Goal: Transaction & Acquisition: Book appointment/travel/reservation

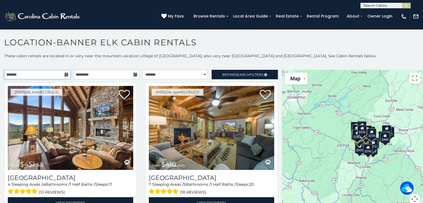
click at [64, 71] on input "text" at bounding box center [37, 74] width 66 height 9
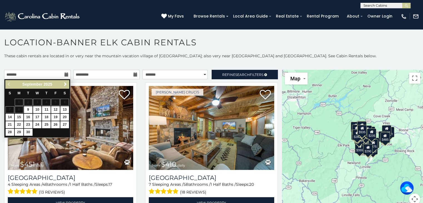
click at [65, 84] on span "Next" at bounding box center [65, 84] width 4 height 4
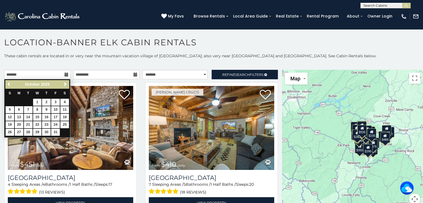
click at [65, 85] on span "Next" at bounding box center [65, 84] width 4 height 4
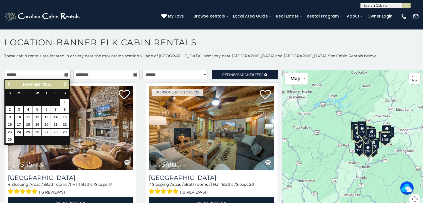
click at [66, 86] on span "Next" at bounding box center [65, 84] width 4 height 4
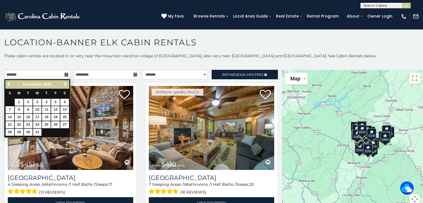
click at [64, 85] on span "Next" at bounding box center [65, 84] width 4 height 4
click at [65, 84] on span "Next" at bounding box center [65, 84] width 4 height 4
click at [63, 83] on span "Next" at bounding box center [65, 84] width 4 height 4
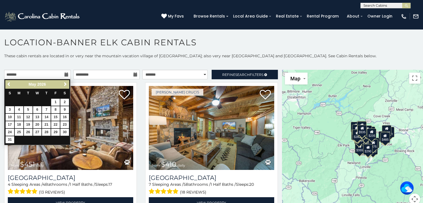
click at [65, 84] on span "Next" at bounding box center [65, 84] width 4 height 4
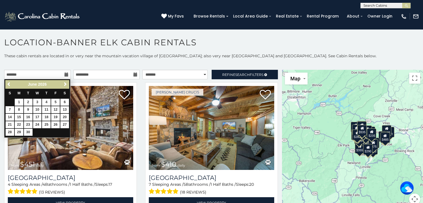
click at [65, 84] on span "Next" at bounding box center [65, 84] width 4 height 4
click at [37, 109] on link "8" at bounding box center [37, 109] width 9 height 7
type input "**********"
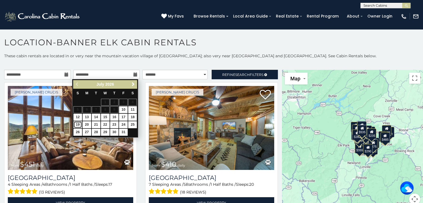
click at [78, 126] on link "19" at bounding box center [77, 124] width 9 height 7
type input "**********"
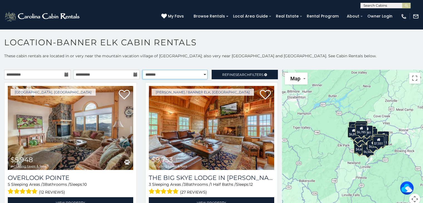
click at [195, 73] on select "**********" at bounding box center [174, 74] width 65 height 9
select select "**********"
click at [142, 70] on select "**********" at bounding box center [174, 74] width 65 height 9
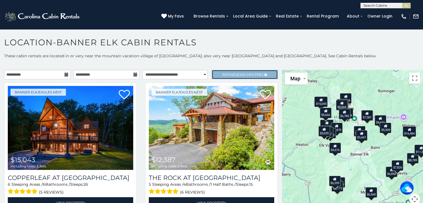
click at [264, 74] on icon at bounding box center [265, 74] width 3 height 3
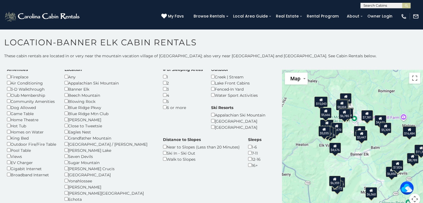
scroll to position [9, 0]
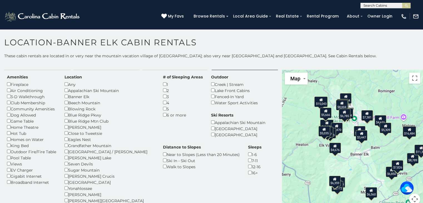
click at [254, 131] on div "Amenities Fireplace Air Conditioning 3-D Walkthrough Club Membership Community …" at bounding box center [141, 148] width 276 height 148
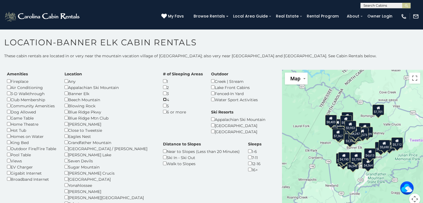
scroll to position [12, 0]
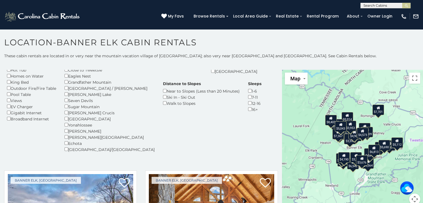
scroll to position [76, 0]
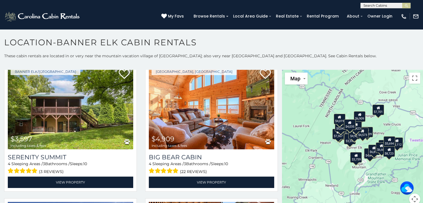
scroll to position [590, 0]
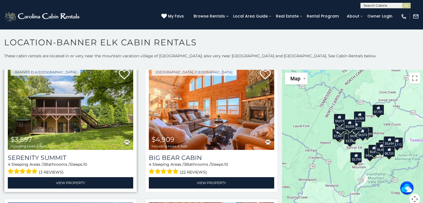
click at [29, 167] on span at bounding box center [23, 171] width 30 height 9
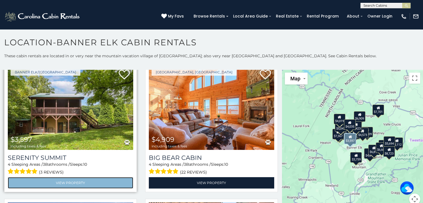
click at [87, 177] on link "View Property" at bounding box center [70, 182] width 125 height 11
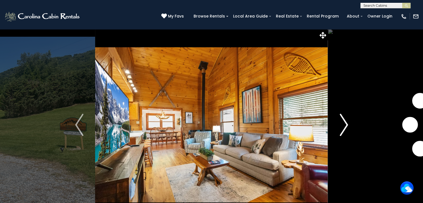
click at [342, 124] on img "Next" at bounding box center [343, 125] width 8 height 22
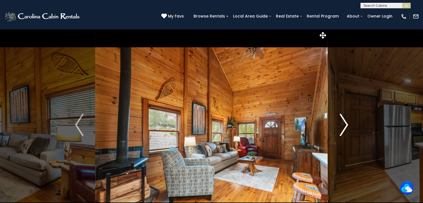
click at [340, 123] on img "Next" at bounding box center [343, 125] width 8 height 22
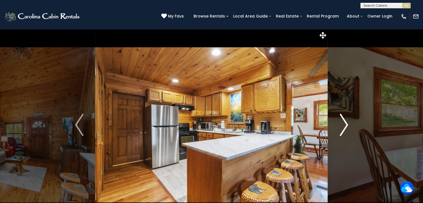
click at [341, 124] on img "Next" at bounding box center [343, 125] width 8 height 22
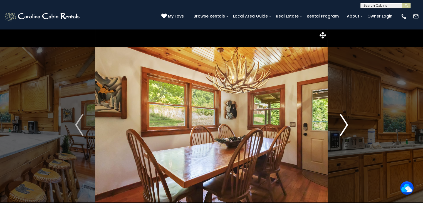
click at [340, 124] on img "Next" at bounding box center [343, 125] width 8 height 22
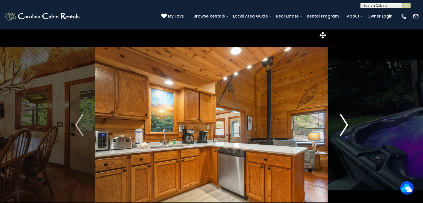
click at [336, 128] on button "Next" at bounding box center [344, 125] width 32 height 192
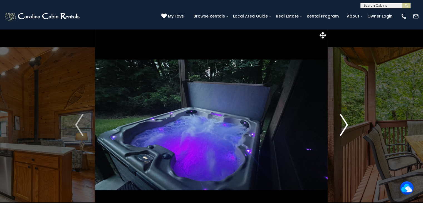
click at [341, 126] on img "Next" at bounding box center [343, 125] width 8 height 22
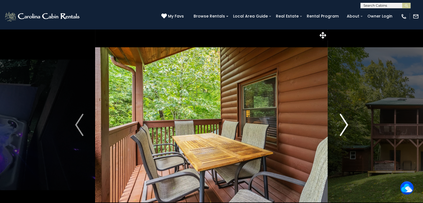
click at [340, 127] on img "Next" at bounding box center [343, 125] width 8 height 22
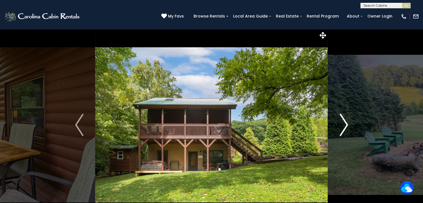
click at [340, 126] on img "Next" at bounding box center [343, 125] width 8 height 22
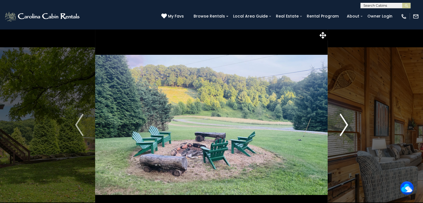
click at [341, 126] on img "Next" at bounding box center [343, 125] width 8 height 22
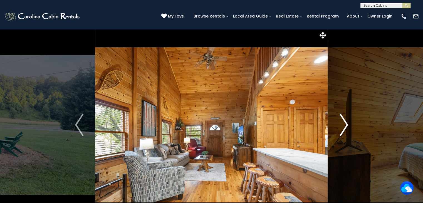
click at [340, 126] on img "Next" at bounding box center [343, 125] width 8 height 22
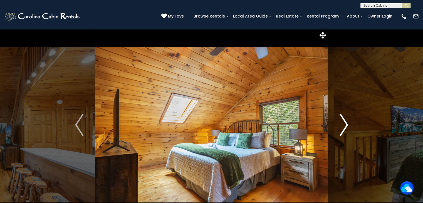
click at [340, 128] on img "Next" at bounding box center [343, 125] width 8 height 22
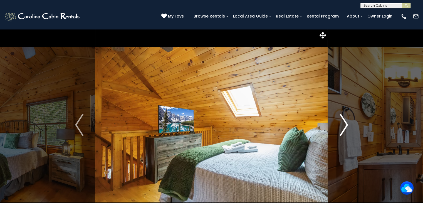
click at [338, 128] on button "Next" at bounding box center [344, 125] width 32 height 192
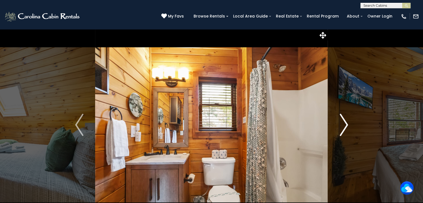
click at [338, 128] on button "Next" at bounding box center [344, 125] width 32 height 192
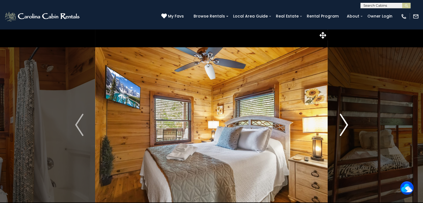
click at [338, 128] on button "Next" at bounding box center [344, 125] width 32 height 192
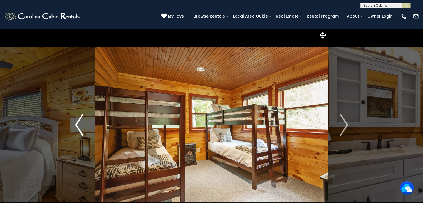
click at [87, 131] on button "Previous" at bounding box center [79, 125] width 32 height 192
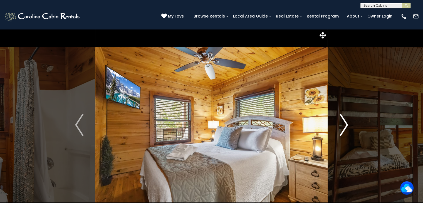
click at [343, 124] on img "Next" at bounding box center [343, 125] width 8 height 22
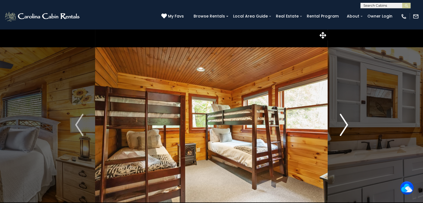
click at [340, 119] on img "Next" at bounding box center [343, 125] width 8 height 22
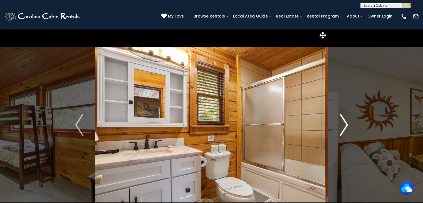
click at [331, 123] on button "Next" at bounding box center [344, 125] width 32 height 192
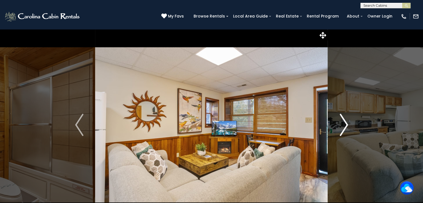
click at [336, 125] on button "Next" at bounding box center [344, 125] width 32 height 192
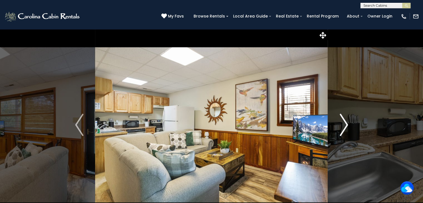
click at [338, 125] on button "Next" at bounding box center [344, 125] width 32 height 192
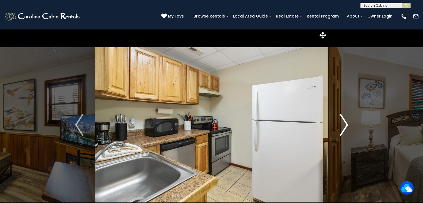
click at [339, 127] on button "Next" at bounding box center [344, 125] width 32 height 192
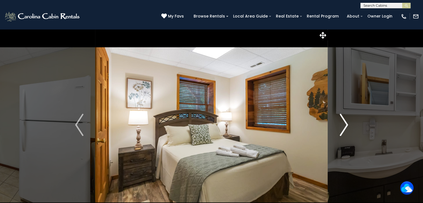
click at [341, 130] on img "Next" at bounding box center [343, 125] width 8 height 22
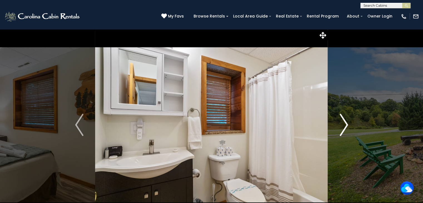
click at [340, 130] on img "Next" at bounding box center [343, 125] width 8 height 22
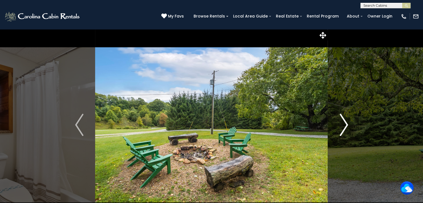
click at [340, 129] on img "Next" at bounding box center [343, 125] width 8 height 22
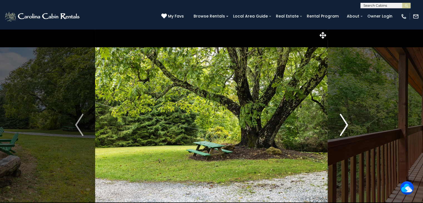
click at [341, 130] on img "Next" at bounding box center [343, 125] width 8 height 22
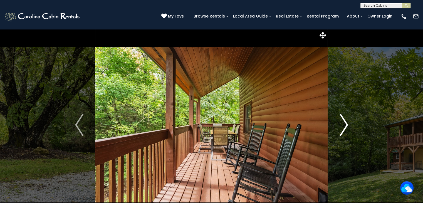
click at [341, 131] on img "Next" at bounding box center [343, 125] width 8 height 22
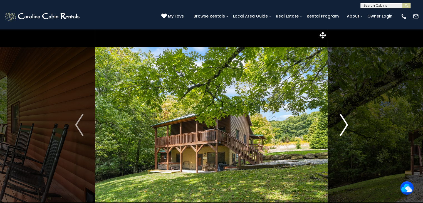
click at [336, 129] on button "Next" at bounding box center [344, 125] width 32 height 192
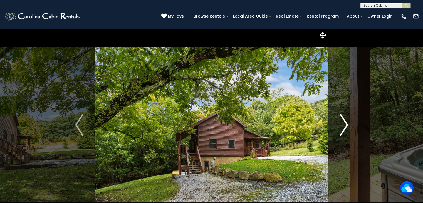
click at [344, 125] on img "Next" at bounding box center [343, 125] width 8 height 22
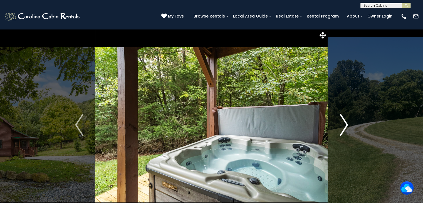
click at [342, 125] on img "Next" at bounding box center [343, 125] width 8 height 22
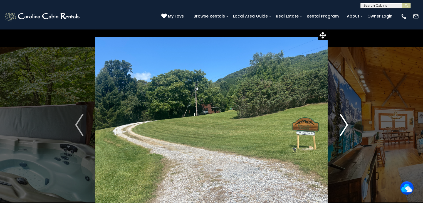
click at [337, 123] on button "Next" at bounding box center [344, 125] width 32 height 192
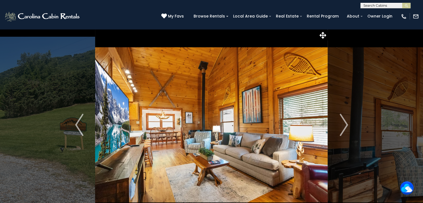
click at [374, 6] on input "text" at bounding box center [384, 7] width 49 height 6
type input "*******"
click at [407, 6] on img "submit" at bounding box center [406, 6] width 4 height 4
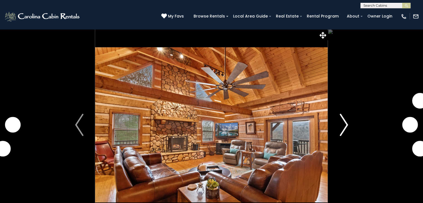
click at [343, 126] on img "Next" at bounding box center [343, 125] width 8 height 22
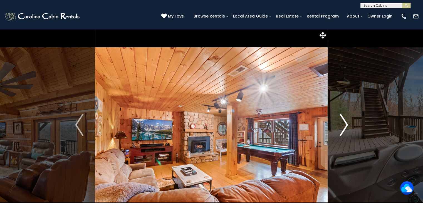
click at [341, 128] on img "Next" at bounding box center [343, 125] width 8 height 22
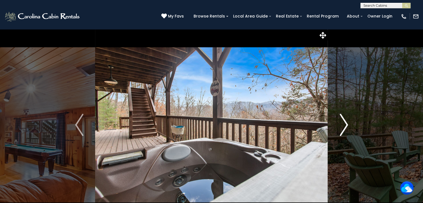
click at [343, 123] on img "Next" at bounding box center [343, 125] width 8 height 22
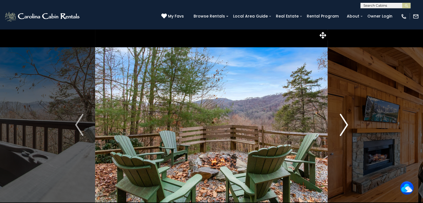
click at [341, 124] on img "Next" at bounding box center [343, 125] width 8 height 22
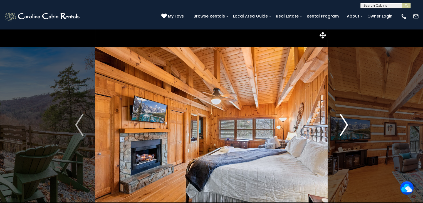
click at [341, 131] on img "Next" at bounding box center [343, 125] width 8 height 22
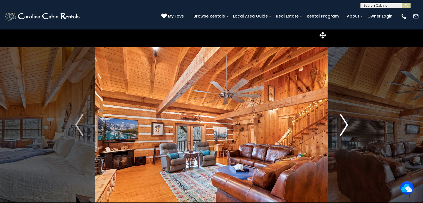
click at [338, 127] on button "Next" at bounding box center [344, 125] width 32 height 192
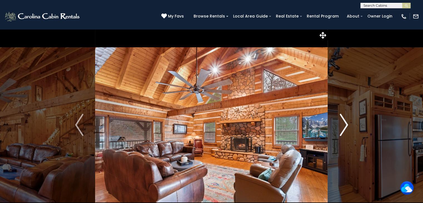
click at [341, 129] on img "Next" at bounding box center [343, 125] width 8 height 22
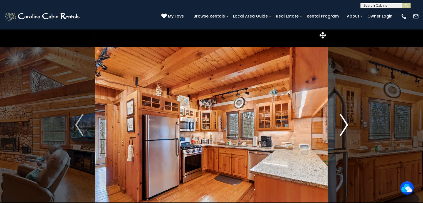
click at [338, 124] on button "Next" at bounding box center [344, 125] width 32 height 192
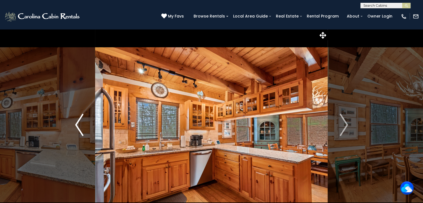
click at [79, 127] on img "Previous" at bounding box center [79, 125] width 8 height 22
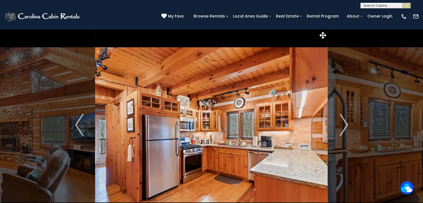
click at [309, 148] on img at bounding box center [211, 125] width 232 height 192
click at [345, 127] on img "Next" at bounding box center [343, 125] width 8 height 22
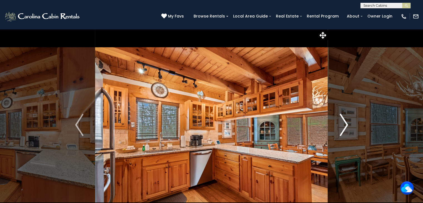
click at [338, 126] on button "Next" at bounding box center [344, 125] width 32 height 192
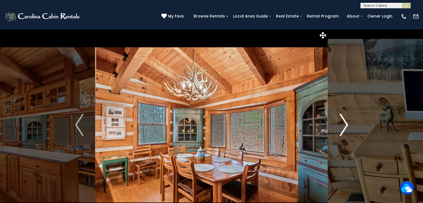
click at [338, 128] on button "Next" at bounding box center [344, 125] width 32 height 192
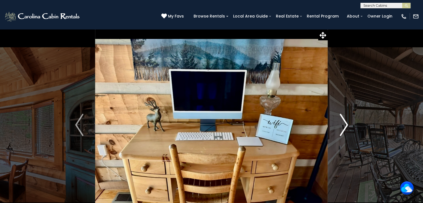
click at [338, 127] on button "Next" at bounding box center [344, 125] width 32 height 192
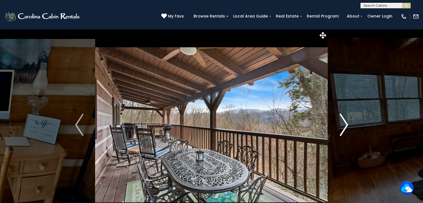
click at [338, 126] on button "Next" at bounding box center [344, 125] width 32 height 192
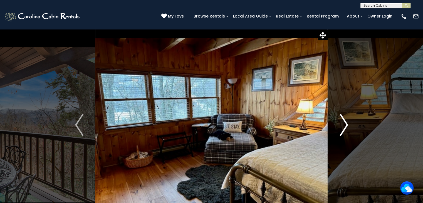
click at [340, 125] on img "Next" at bounding box center [343, 125] width 8 height 22
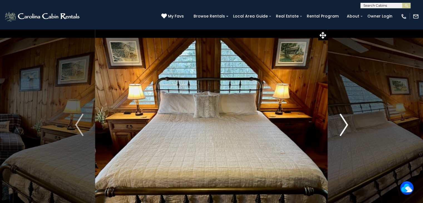
click at [341, 128] on img "Next" at bounding box center [343, 125] width 8 height 22
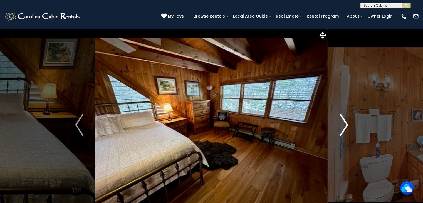
click at [339, 126] on img "Next" at bounding box center [343, 125] width 8 height 22
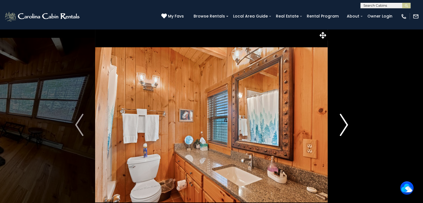
click at [341, 128] on img "Next" at bounding box center [343, 125] width 8 height 22
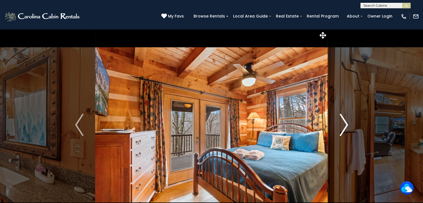
click at [338, 129] on button "Next" at bounding box center [344, 125] width 32 height 192
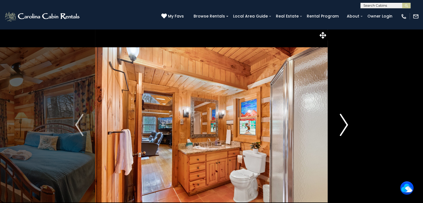
click at [336, 128] on button "Next" at bounding box center [344, 125] width 32 height 192
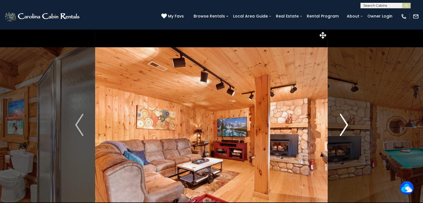
click at [340, 129] on img "Next" at bounding box center [343, 125] width 8 height 22
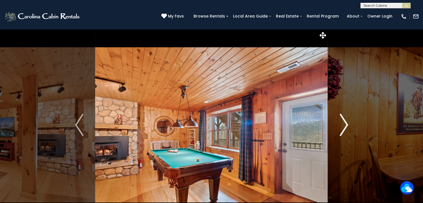
click at [338, 130] on button "Next" at bounding box center [344, 125] width 32 height 192
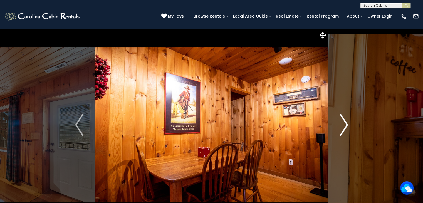
click at [339, 129] on img "Next" at bounding box center [343, 125] width 8 height 22
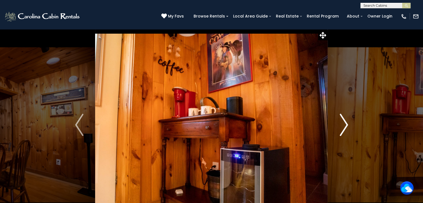
click at [338, 129] on button "Next" at bounding box center [344, 125] width 32 height 192
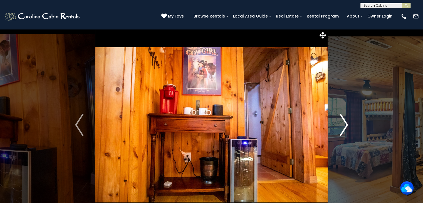
click at [338, 130] on button "Next" at bounding box center [344, 125] width 32 height 192
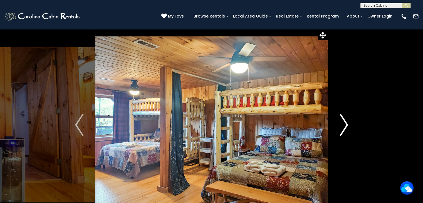
click at [338, 130] on button "Next" at bounding box center [344, 125] width 32 height 192
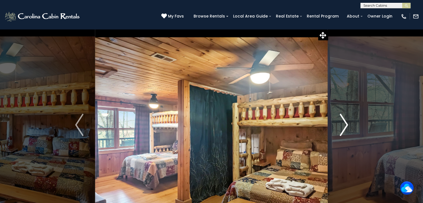
click at [339, 130] on img "Next" at bounding box center [343, 125] width 8 height 22
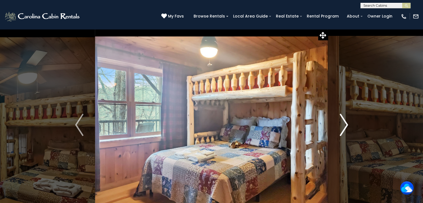
click at [340, 130] on img "Next" at bounding box center [343, 125] width 8 height 22
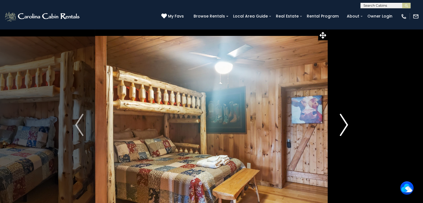
click at [342, 129] on img "Next" at bounding box center [343, 125] width 8 height 22
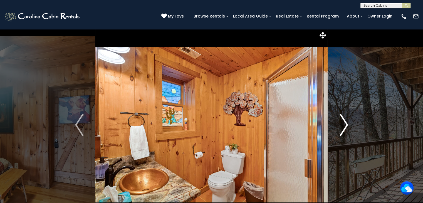
click at [342, 124] on img "Next" at bounding box center [343, 125] width 8 height 22
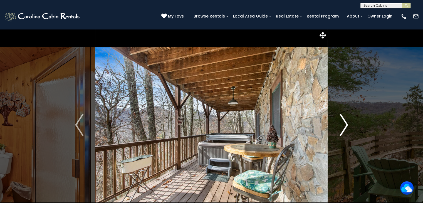
click at [342, 127] on img "Next" at bounding box center [343, 125] width 8 height 22
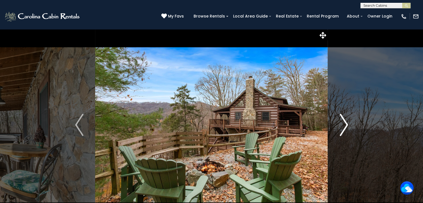
click at [341, 129] on img "Next" at bounding box center [343, 125] width 8 height 22
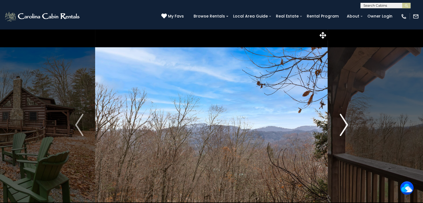
click at [341, 129] on img "Next" at bounding box center [343, 125] width 8 height 22
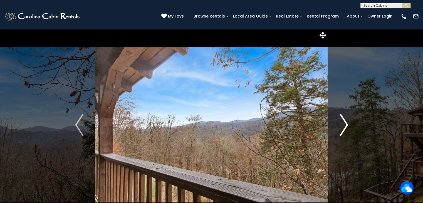
click at [343, 126] on img "Next" at bounding box center [343, 125] width 8 height 22
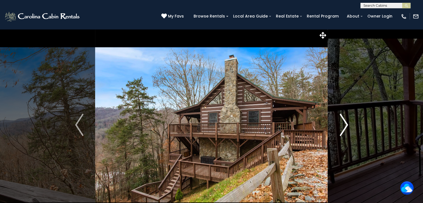
click at [344, 127] on img "Next" at bounding box center [343, 125] width 8 height 22
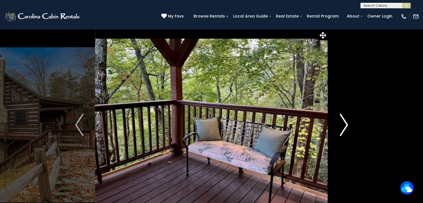
click at [344, 126] on img "Next" at bounding box center [343, 125] width 8 height 22
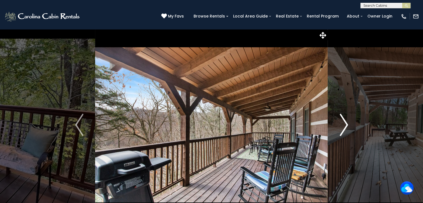
click at [340, 129] on img "Next" at bounding box center [343, 125] width 8 height 22
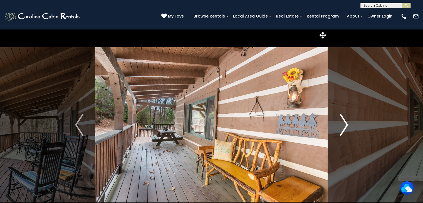
click at [341, 129] on img "Next" at bounding box center [343, 125] width 8 height 22
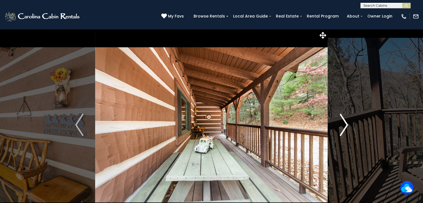
click at [341, 130] on img "Next" at bounding box center [343, 125] width 8 height 22
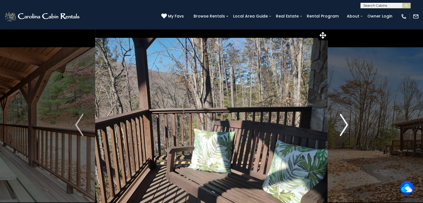
click at [341, 131] on img "Next" at bounding box center [343, 125] width 8 height 22
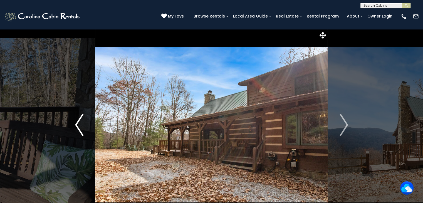
click at [79, 123] on img "Previous" at bounding box center [79, 125] width 8 height 22
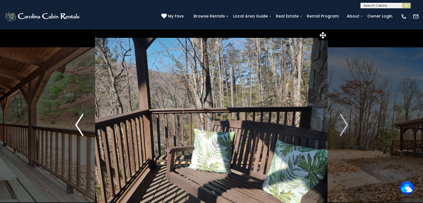
click at [84, 119] on button "Previous" at bounding box center [79, 125] width 32 height 192
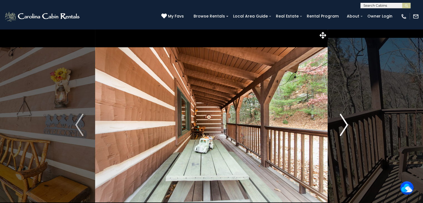
click at [339, 128] on img "Next" at bounding box center [343, 125] width 8 height 22
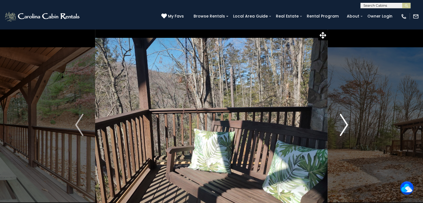
click at [340, 126] on img "Next" at bounding box center [343, 125] width 8 height 22
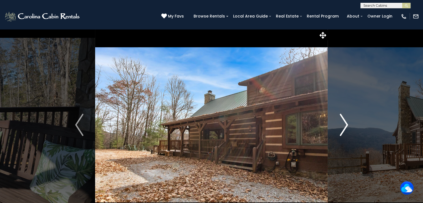
click at [341, 125] on img "Next" at bounding box center [343, 125] width 8 height 22
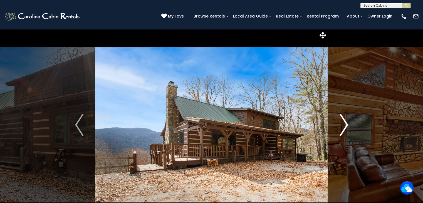
click at [340, 127] on img "Next" at bounding box center [343, 125] width 8 height 22
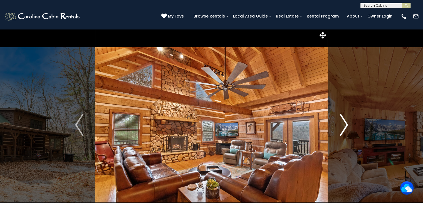
click at [341, 126] on img "Next" at bounding box center [343, 125] width 8 height 22
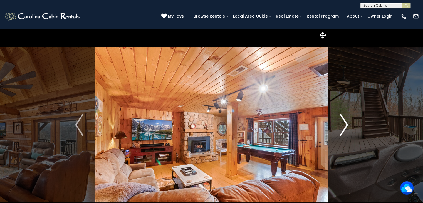
click at [341, 127] on img "Next" at bounding box center [343, 125] width 8 height 22
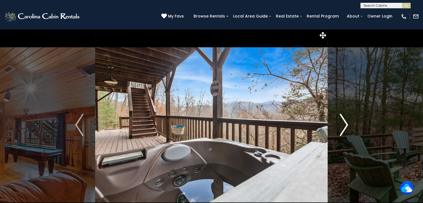
click at [340, 129] on img "Next" at bounding box center [343, 125] width 8 height 22
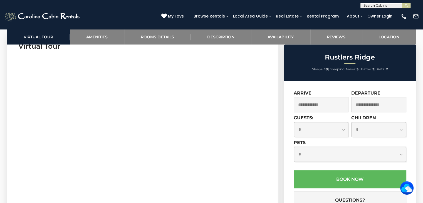
scroll to position [282, 0]
click at [336, 39] on link "Reviews" at bounding box center [336, 36] width 52 height 15
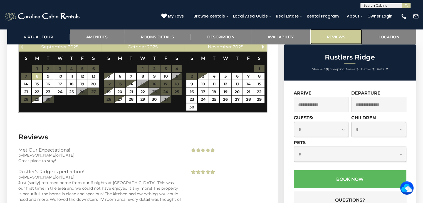
scroll to position [1251, 0]
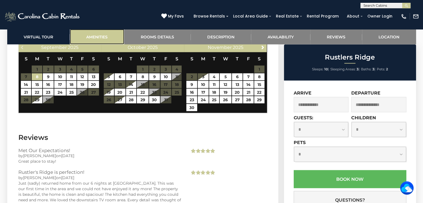
click at [74, 38] on link "Amenities" at bounding box center [97, 36] width 54 height 15
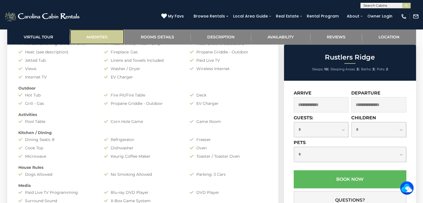
scroll to position [442, 0]
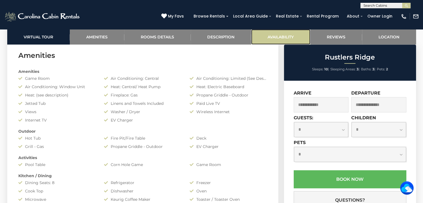
click at [286, 40] on link "Availability" at bounding box center [280, 36] width 59 height 15
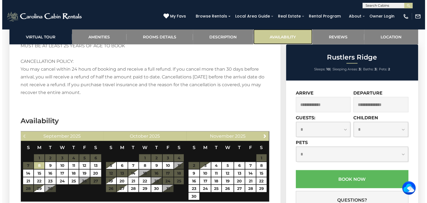
scroll to position [1220, 0]
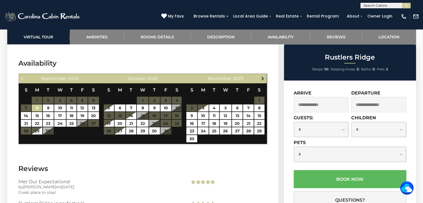
click at [261, 76] on span "Next" at bounding box center [262, 78] width 4 height 4
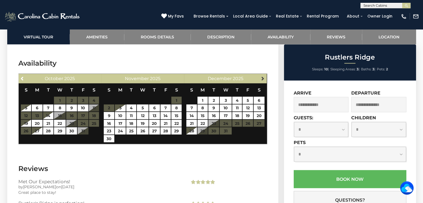
click at [262, 76] on span "Next" at bounding box center [262, 78] width 4 height 4
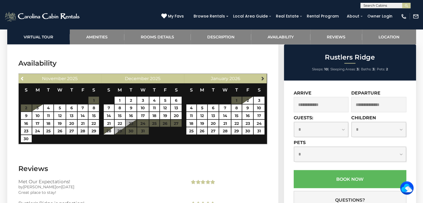
click at [262, 76] on span "Next" at bounding box center [262, 78] width 4 height 4
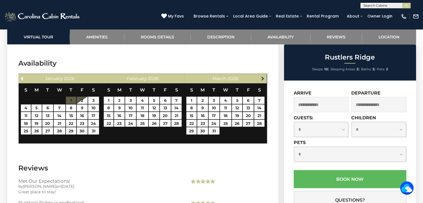
click at [262, 76] on span "Next" at bounding box center [262, 78] width 4 height 4
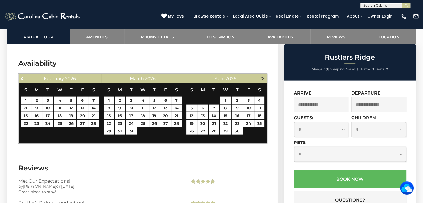
click at [261, 76] on span "Next" at bounding box center [262, 78] width 4 height 4
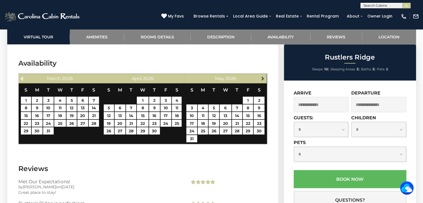
click at [261, 76] on span "Next" at bounding box center [262, 78] width 4 height 4
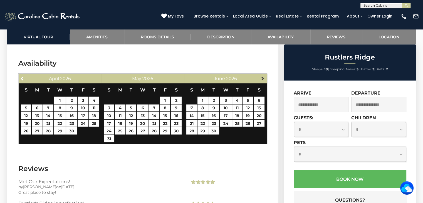
click at [262, 76] on span "Next" at bounding box center [262, 78] width 4 height 4
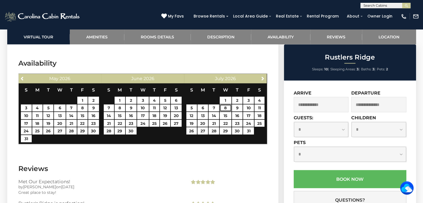
click at [226, 104] on link "8" at bounding box center [226, 107] width 12 height 7
type input "**********"
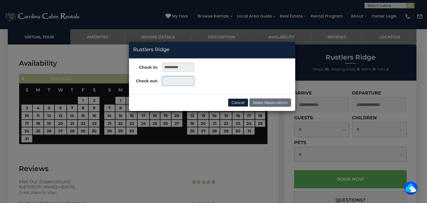
click at [181, 82] on input "text" at bounding box center [178, 80] width 32 height 9
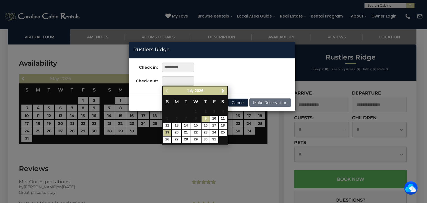
click at [166, 134] on link "19" at bounding box center [167, 132] width 8 height 6
type input "**********"
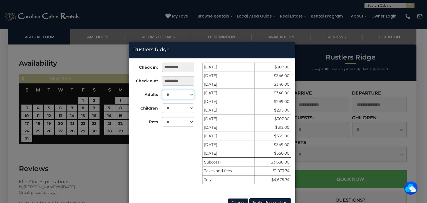
click at [186, 96] on select "* * * * * * * * * **" at bounding box center [178, 94] width 32 height 9
select select "*"
click at [162, 90] on select "* * * * * * * * * **" at bounding box center [178, 94] width 32 height 9
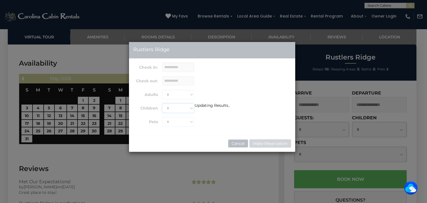
click at [183, 109] on select "* * * * * * * * * * **" at bounding box center [178, 107] width 32 height 9
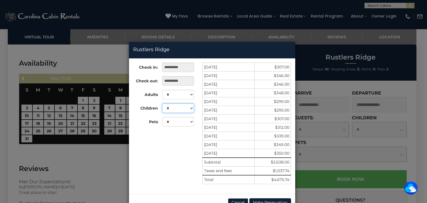
select select "*"
click at [162, 103] on select "* * * * * * * * * * **" at bounding box center [178, 107] width 32 height 9
